Goal: Information Seeking & Learning: Learn about a topic

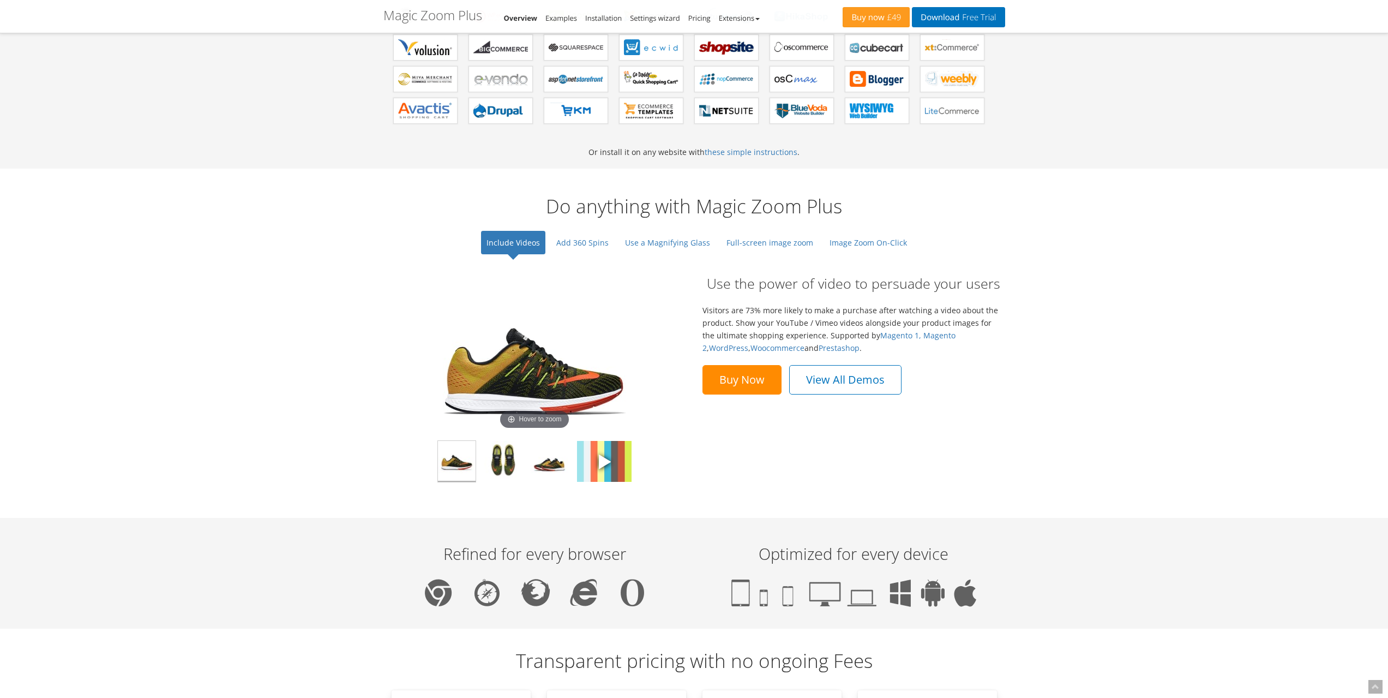
scroll to position [655, 0]
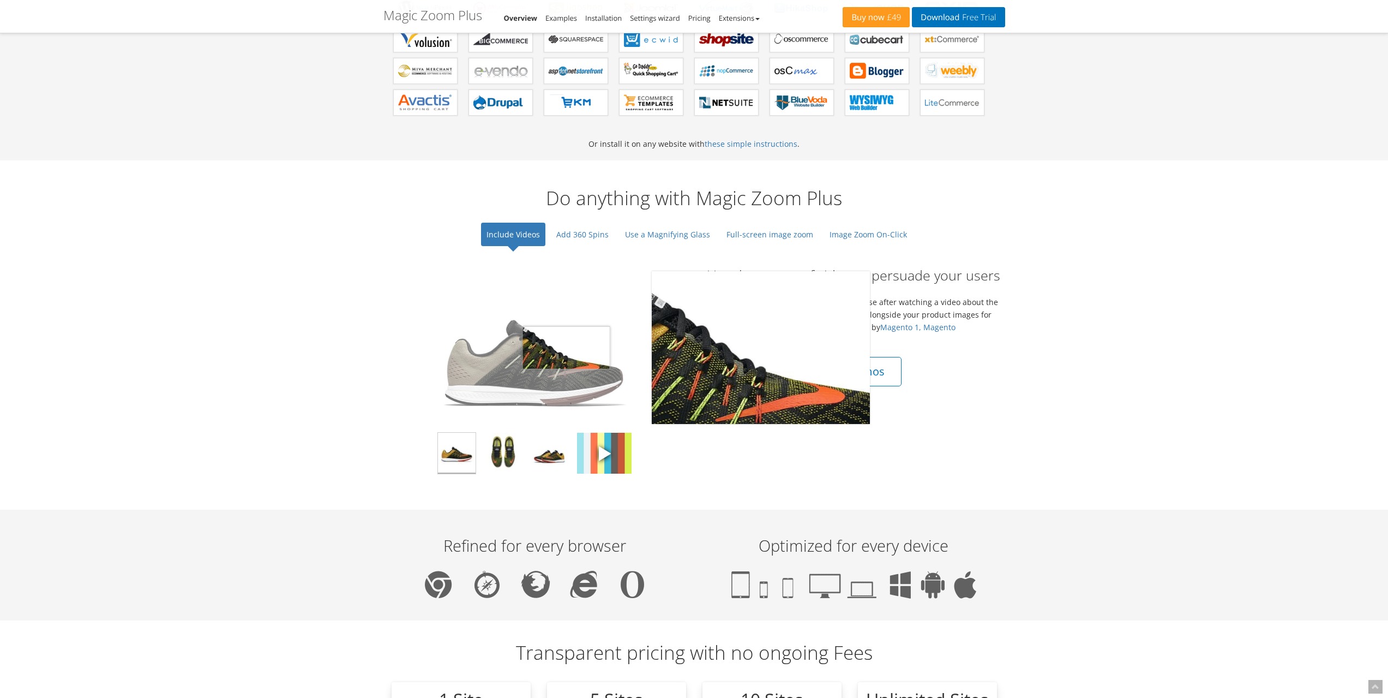
click at [566, 347] on img at bounding box center [534, 347] width 218 height 153
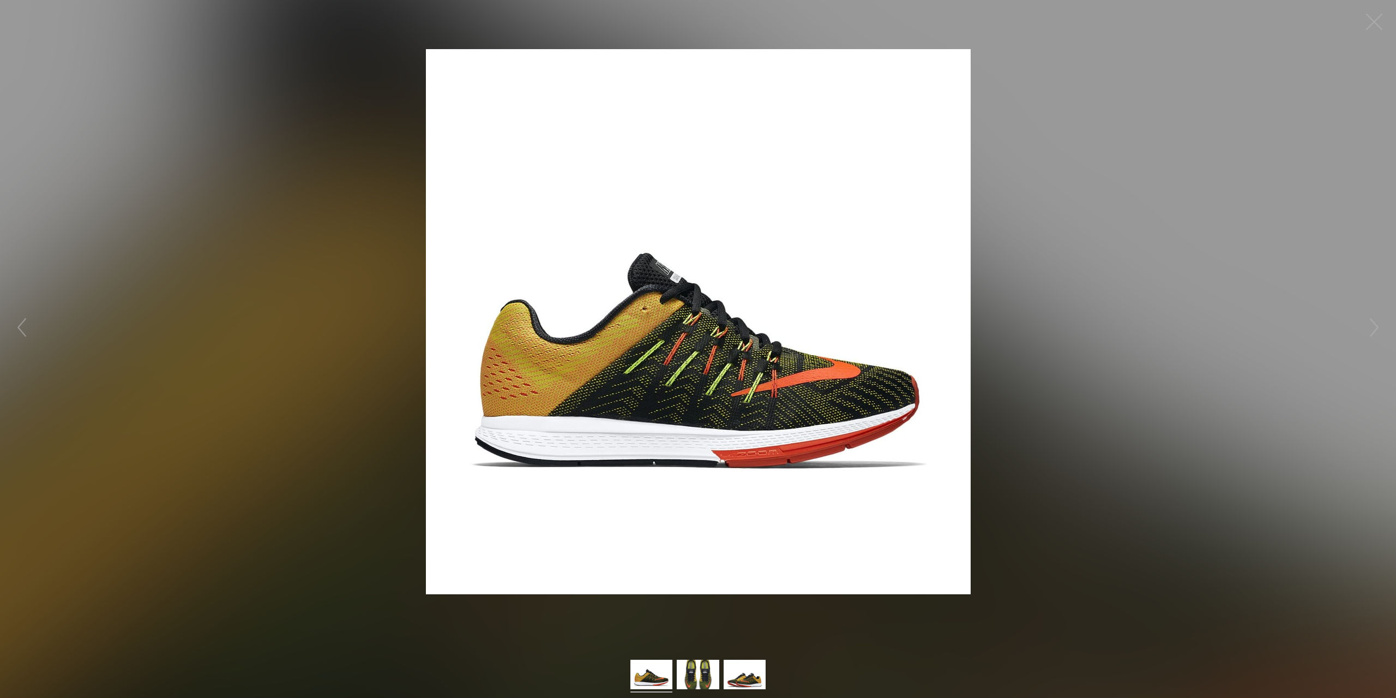
click at [1085, 236] on figure "Click to expand" at bounding box center [698, 321] width 1396 height 621
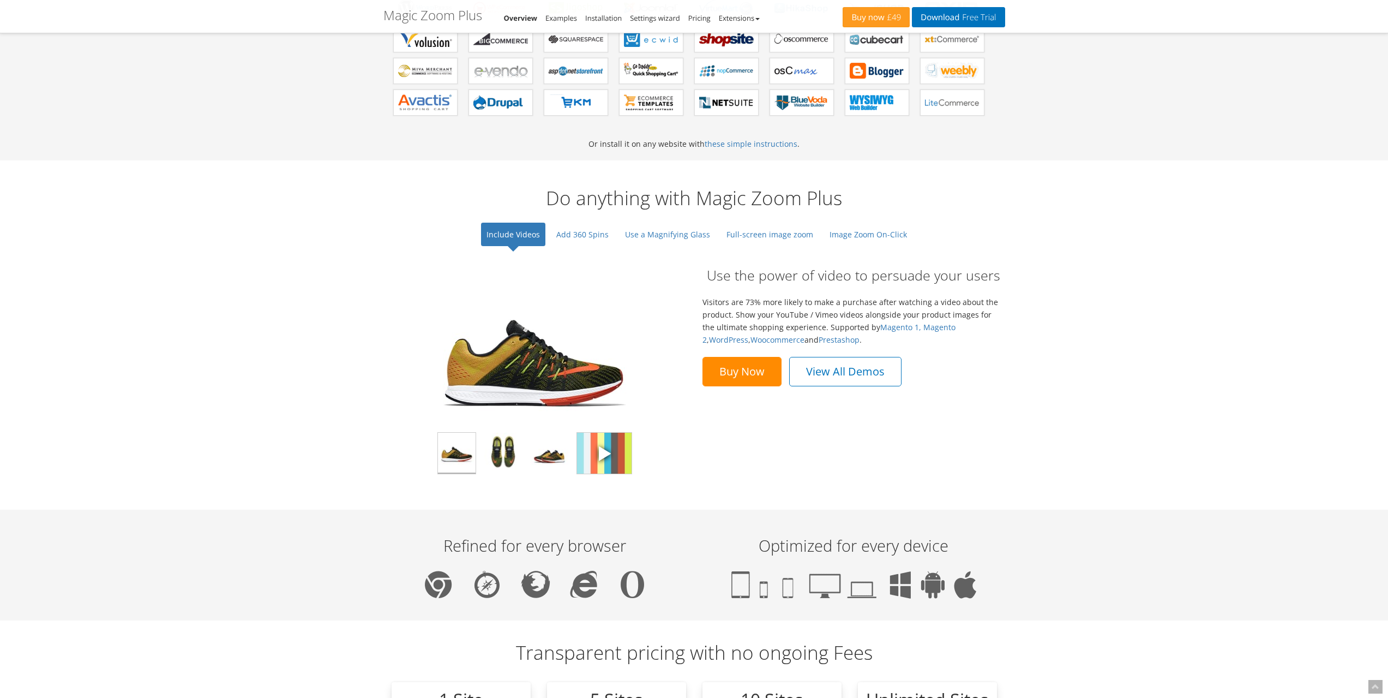
click at [615, 446] on img at bounding box center [604, 453] width 55 height 41
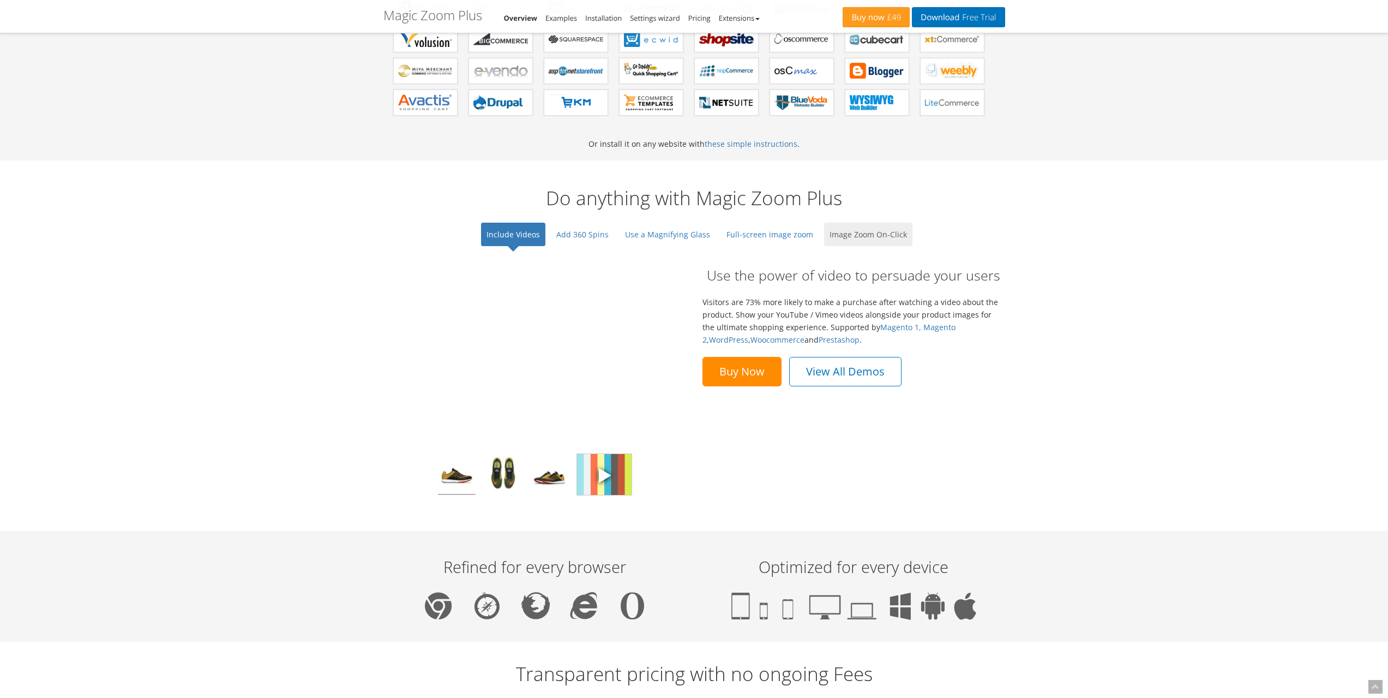
click at [896, 237] on link "Image Zoom On-Click" at bounding box center [868, 234] width 88 height 23
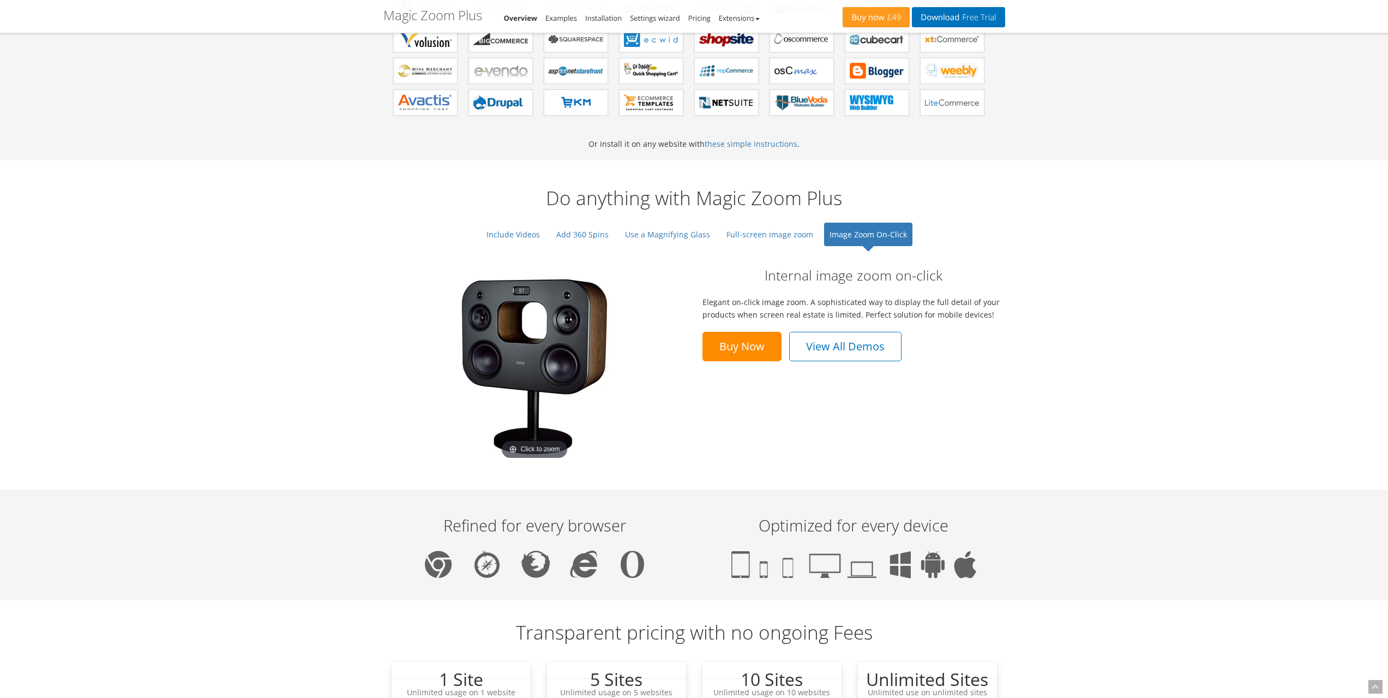
click at [531, 351] on img at bounding box center [534, 366] width 191 height 191
click at [505, 230] on link "Include Videos" at bounding box center [513, 234] width 64 height 23
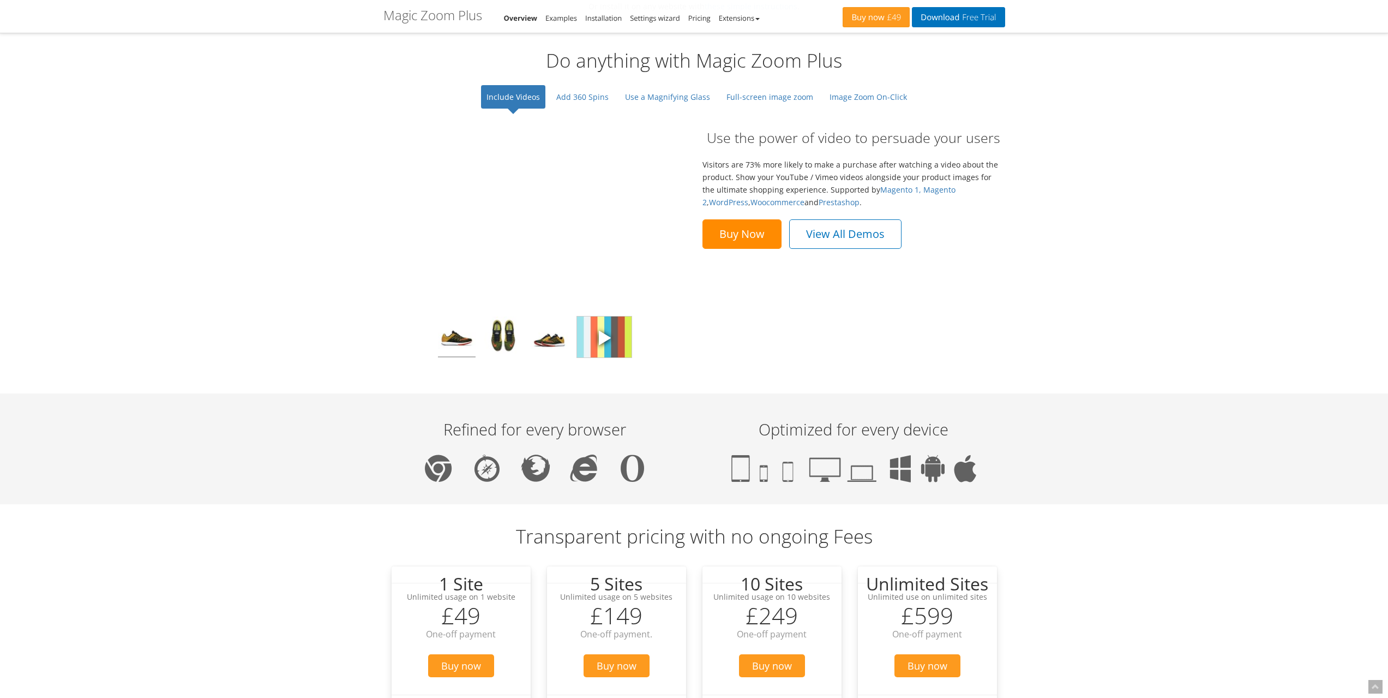
scroll to position [655, 0]
